Goal: Task Accomplishment & Management: Manage account settings

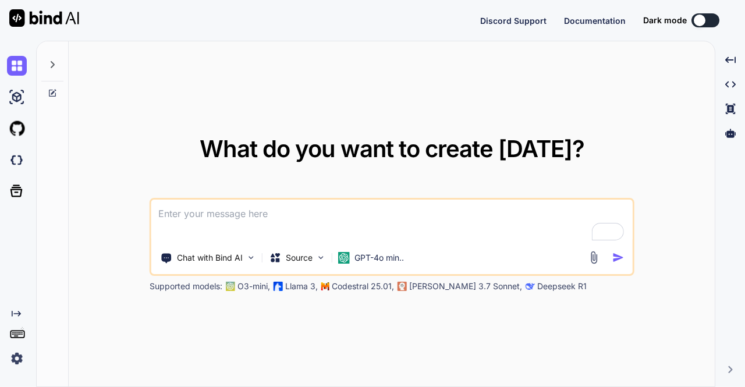
click at [17, 364] on img at bounding box center [17, 359] width 20 height 20
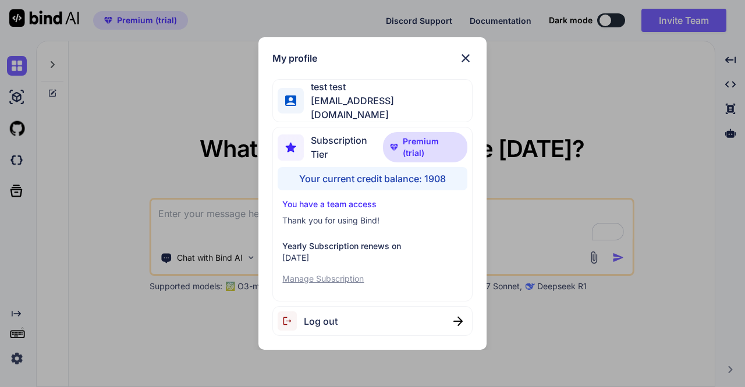
click at [399, 316] on div "Log out" at bounding box center [372, 321] width 200 height 30
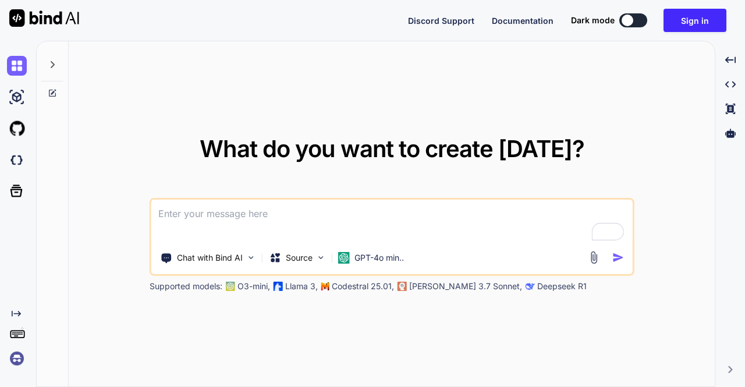
type textarea "x"
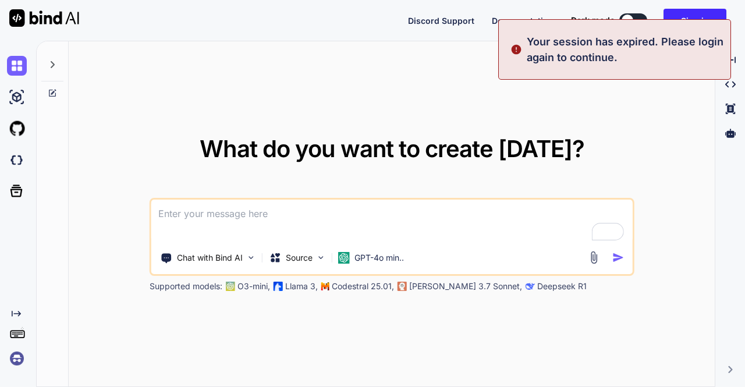
click at [19, 356] on img at bounding box center [17, 359] width 20 height 20
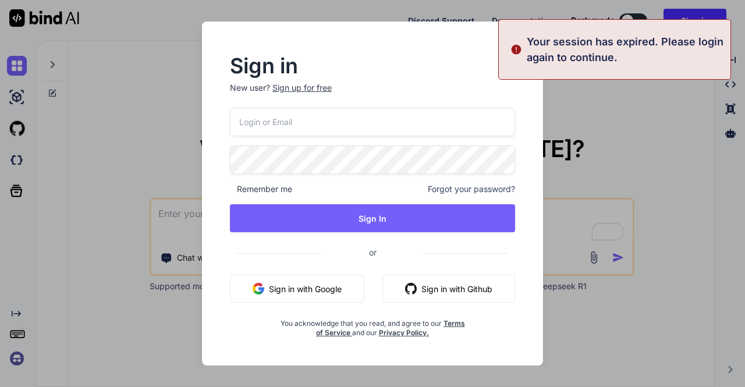
type input "[EMAIL_ADDRESS][DOMAIN_NAME]"
click at [309, 129] on input "[EMAIL_ADDRESS][DOMAIN_NAME]" at bounding box center [373, 122] width 286 height 29
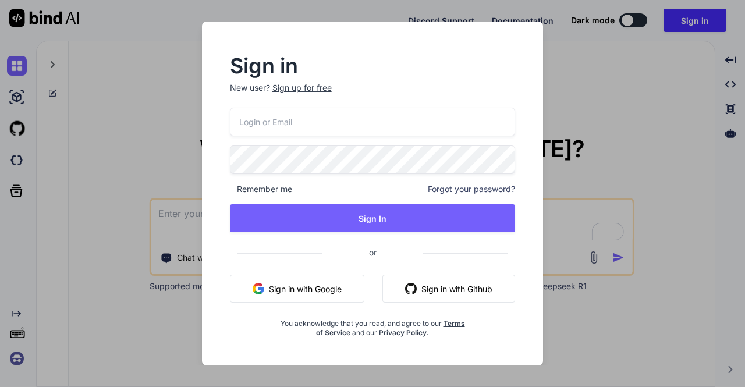
paste input "[EMAIL_ADDRESS][DOMAIN_NAME]"
type input "[EMAIL_ADDRESS][DOMAIN_NAME]"
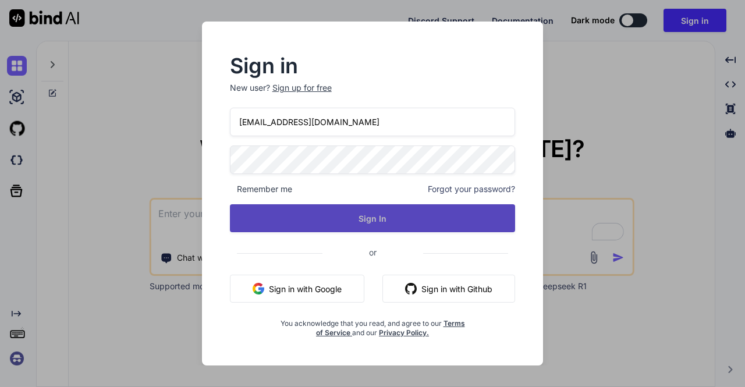
click at [323, 216] on button "Sign In" at bounding box center [373, 218] width 286 height 28
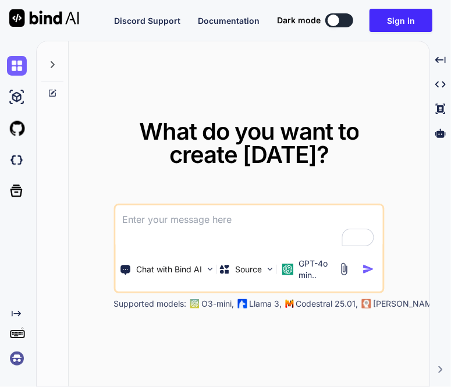
click at [16, 363] on img at bounding box center [17, 359] width 20 height 20
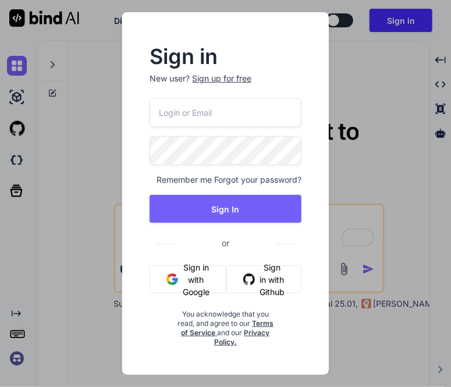
type input "[EMAIL_ADDRESS][DOMAIN_NAME]"
click at [94, 214] on div "Sign in New user? Sign up for free [EMAIL_ADDRESS][DOMAIN_NAME] Remember me For…" at bounding box center [225, 193] width 451 height 387
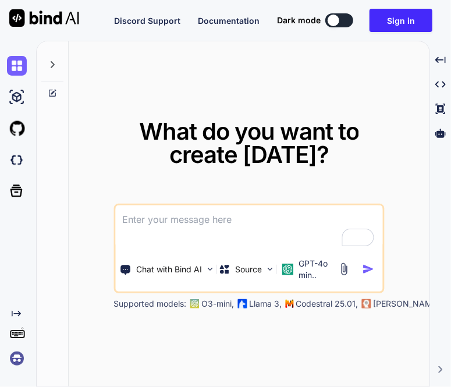
click at [13, 357] on img at bounding box center [17, 359] width 20 height 20
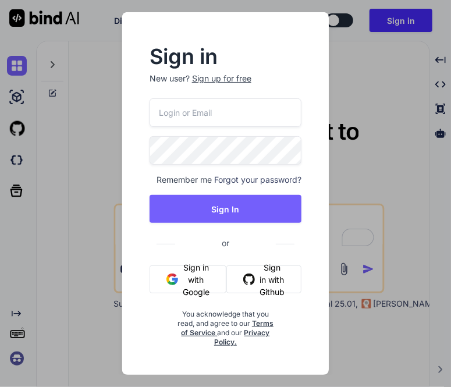
type input "[EMAIL_ADDRESS][DOMAIN_NAME]"
click at [235, 122] on input "[EMAIL_ADDRESS][DOMAIN_NAME]" at bounding box center [226, 112] width 152 height 29
paste input "[EMAIL_ADDRESS][DOMAIN_NAME]"
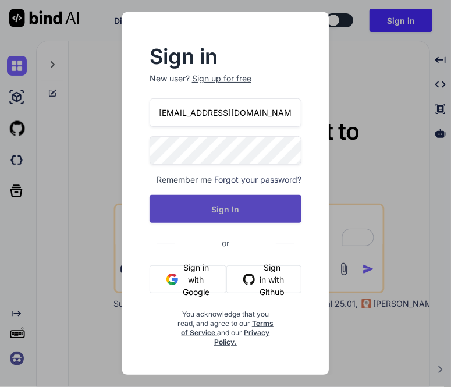
type input "[EMAIL_ADDRESS][DOMAIN_NAME]"
click at [198, 215] on button "Sign In" at bounding box center [226, 209] width 152 height 28
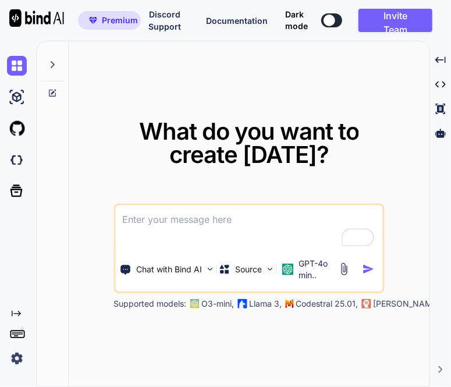
click at [19, 360] on img at bounding box center [17, 359] width 20 height 20
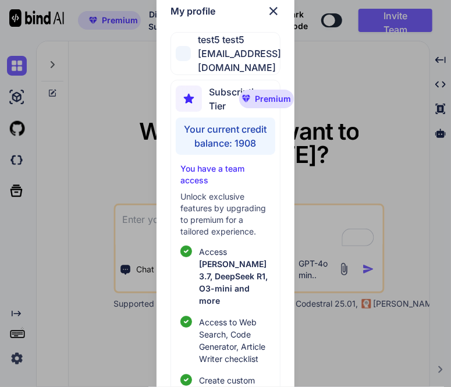
click at [90, 203] on div "My profile test5 test5 [EMAIL_ADDRESS][DOMAIN_NAME] Subscription Tier Premium Y…" at bounding box center [225, 193] width 451 height 387
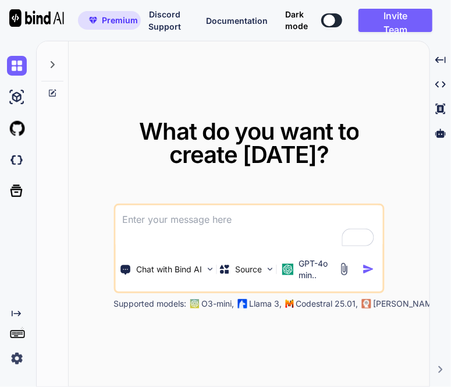
click at [201, 129] on span "What do you want to create [DATE]?" at bounding box center [249, 143] width 220 height 52
